Goal: Navigation & Orientation: Find specific page/section

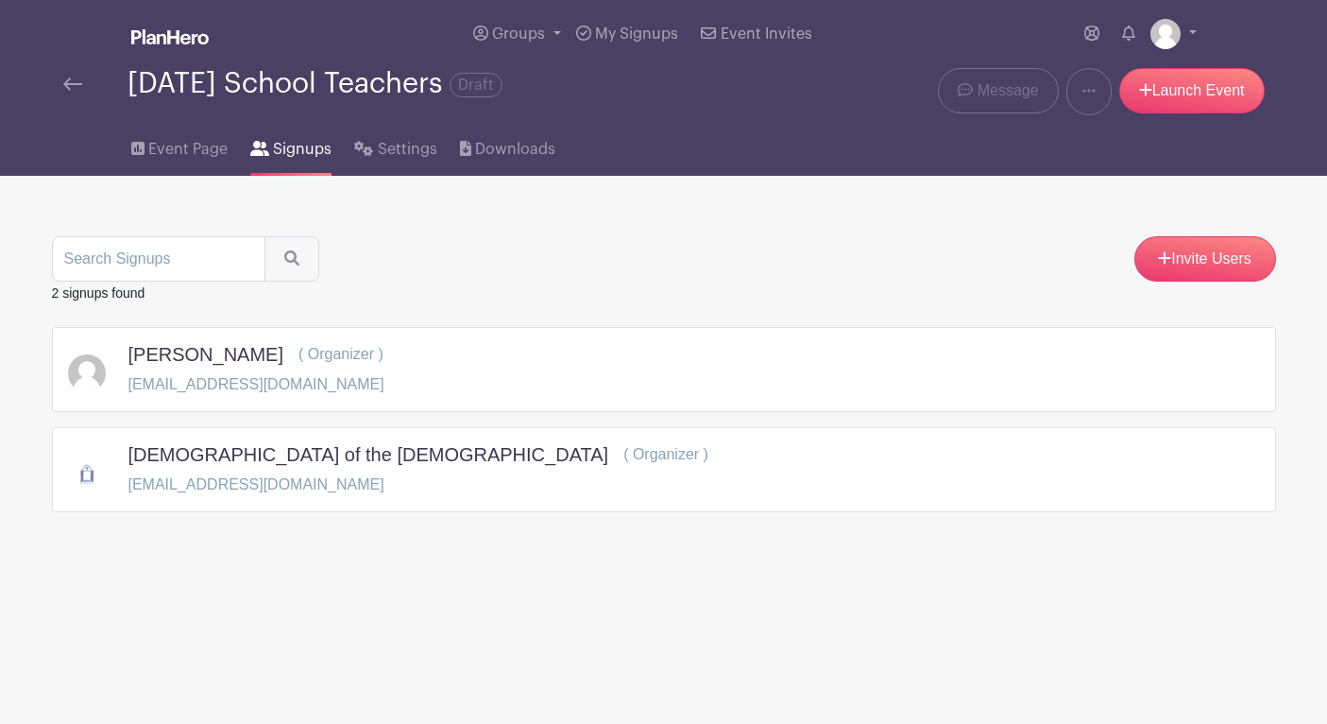
click at [175, 34] on img at bounding box center [169, 36] width 77 height 15
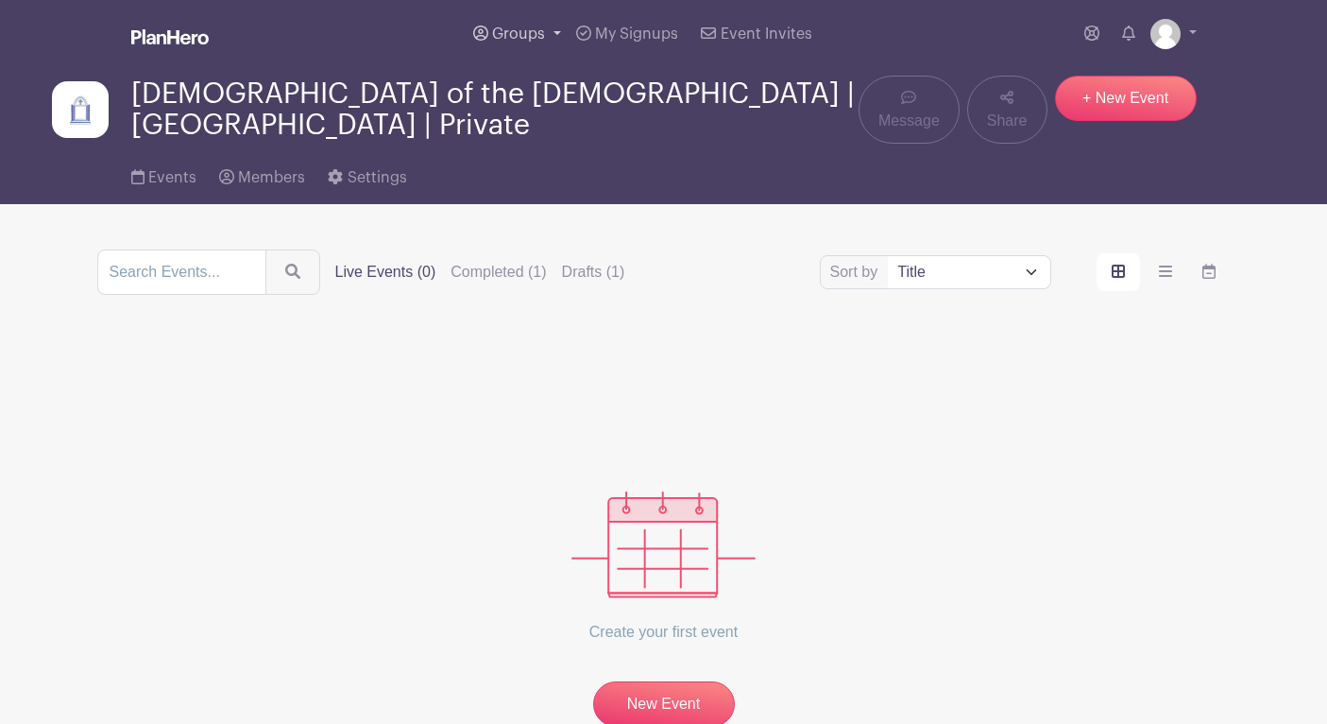
click at [541, 32] on span "Groups" at bounding box center [518, 33] width 53 height 15
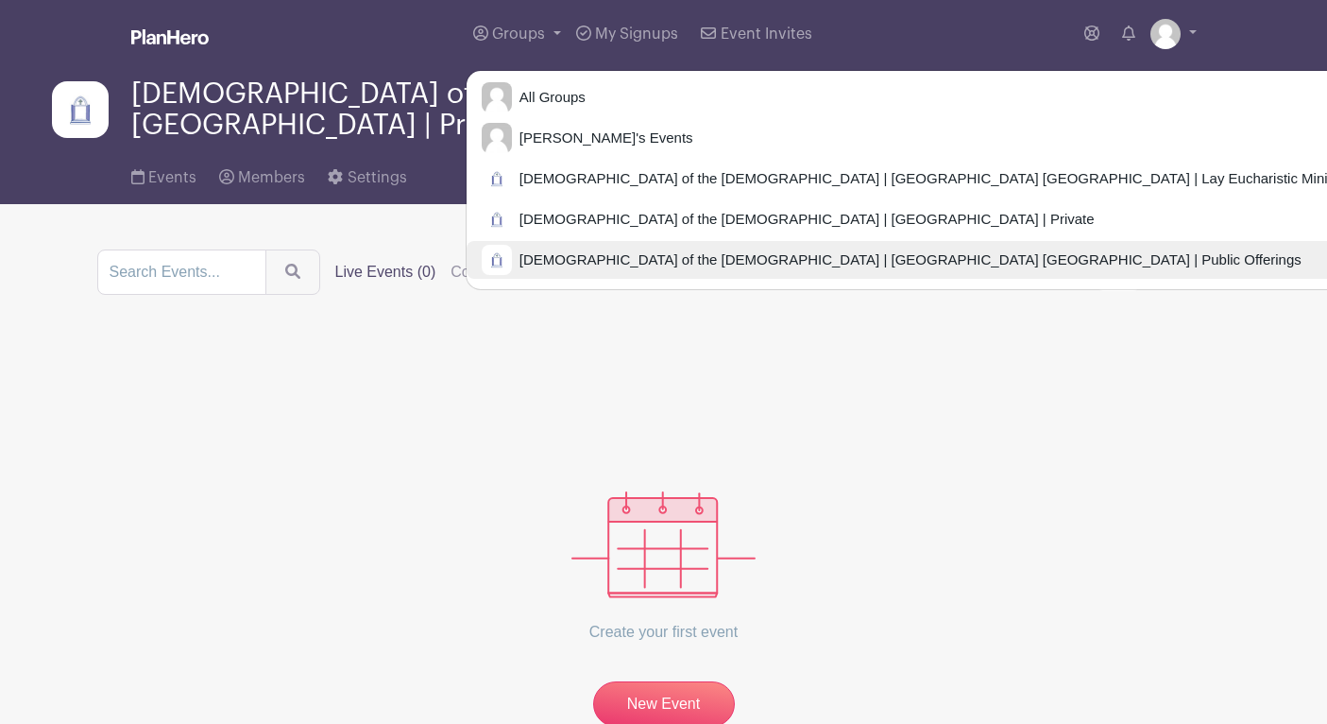
click at [641, 259] on span "[DEMOGRAPHIC_DATA] of the [DEMOGRAPHIC_DATA] | [GEOGRAPHIC_DATA] [GEOGRAPHIC_DA…" at bounding box center [907, 260] width 790 height 22
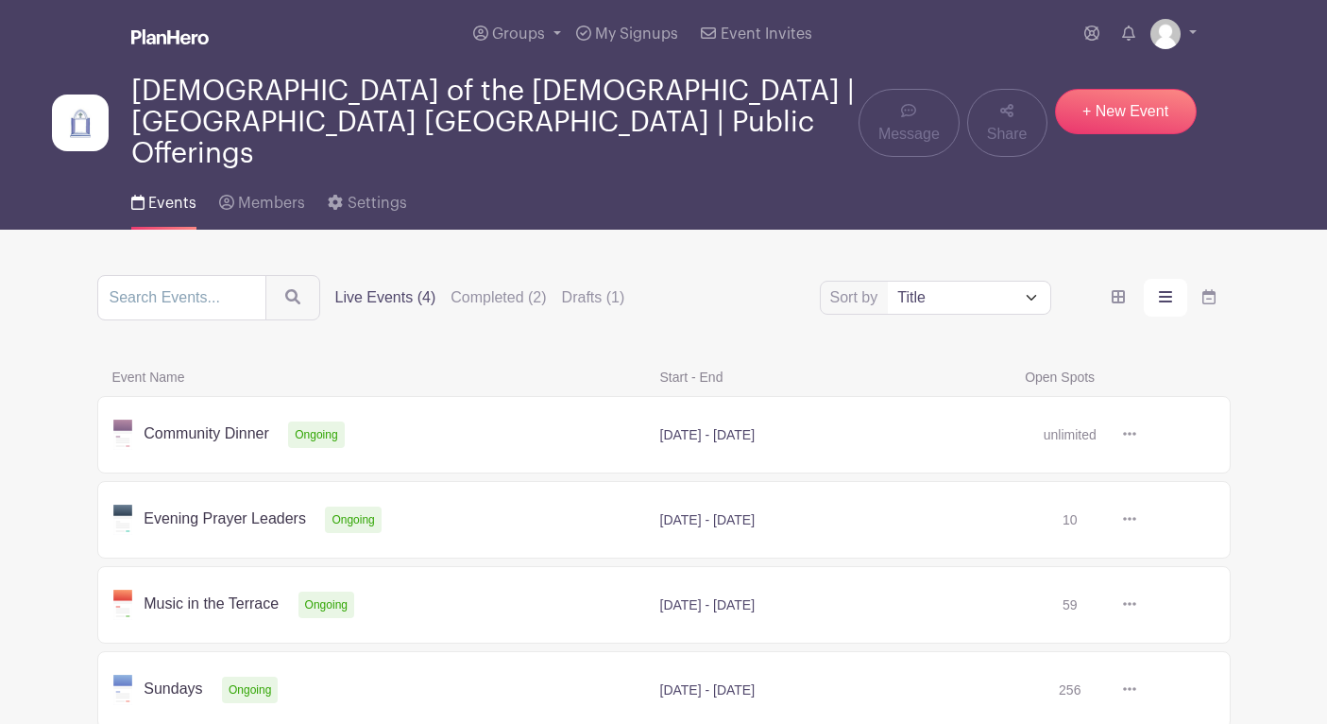
click at [1136, 605] on link at bounding box center [1136, 605] width 0 height 0
